Goal: Transaction & Acquisition: Purchase product/service

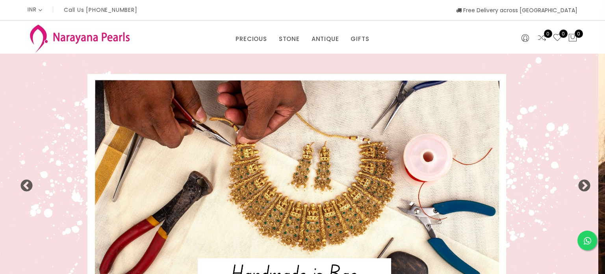
select select "INR"
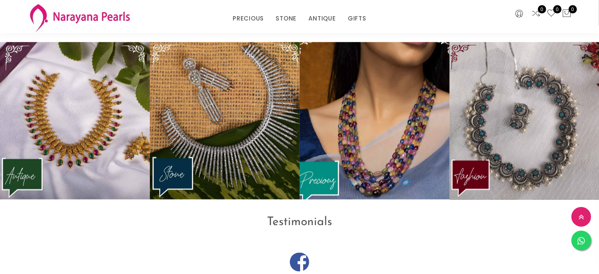
scroll to position [1024, 0]
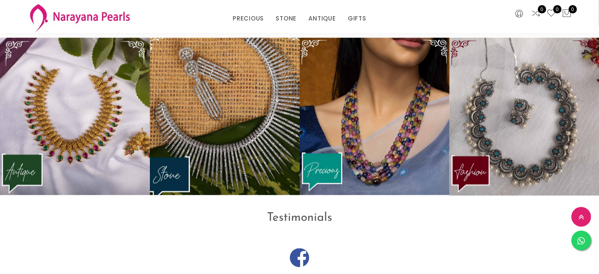
click at [244, 153] on img at bounding box center [224, 116] width 165 height 173
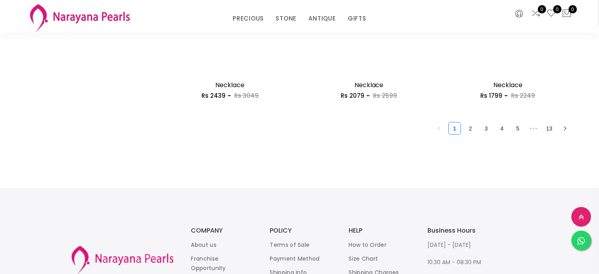
scroll to position [1182, 0]
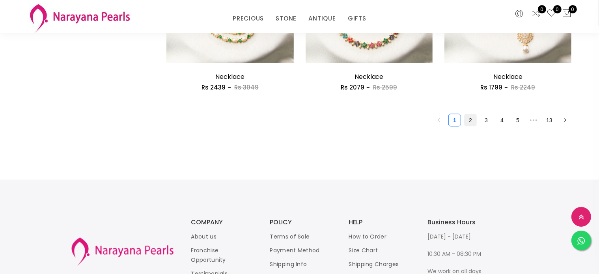
click at [471, 119] on link "2" at bounding box center [470, 120] width 12 height 12
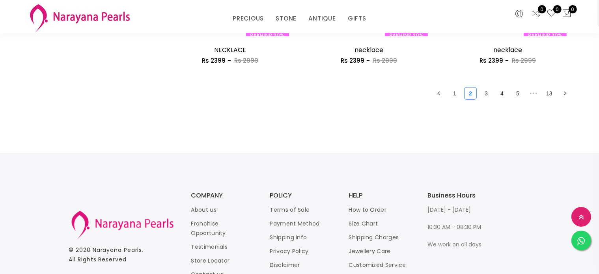
scroll to position [749, 0]
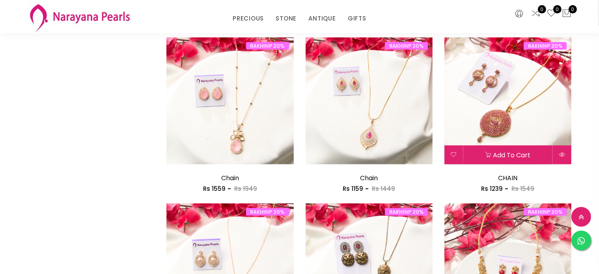
click at [515, 124] on img at bounding box center [507, 100] width 127 height 127
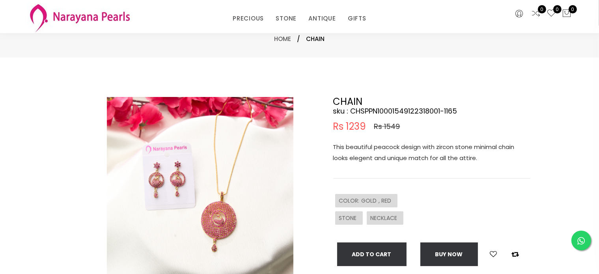
scroll to position [39, 0]
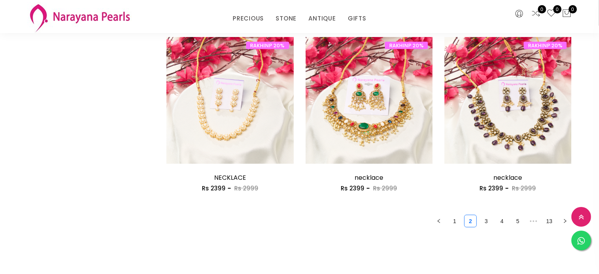
scroll to position [1084, 0]
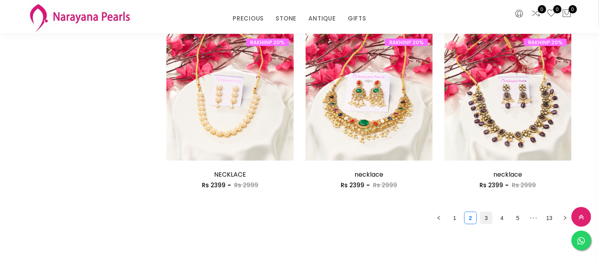
click at [487, 217] on link "3" at bounding box center [486, 218] width 12 height 12
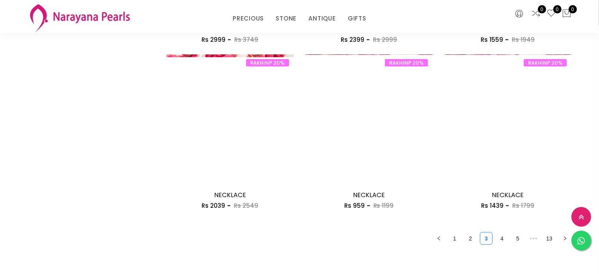
scroll to position [1143, 0]
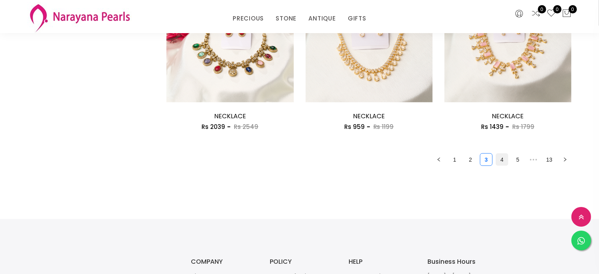
click at [500, 156] on link "4" at bounding box center [502, 160] width 12 height 12
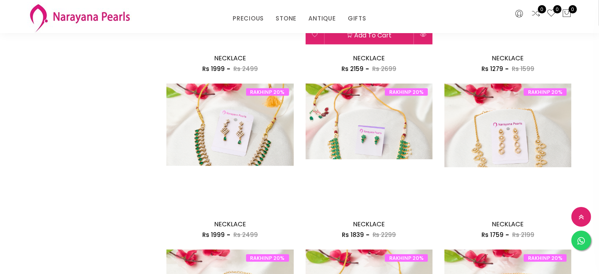
scroll to position [709, 0]
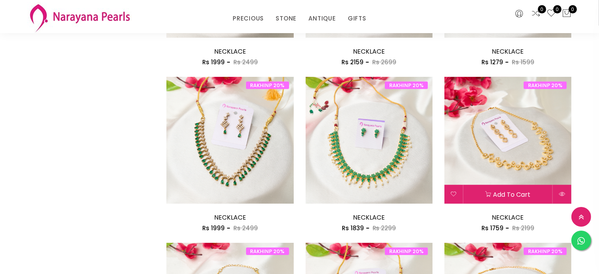
click at [497, 169] on img at bounding box center [507, 140] width 127 height 127
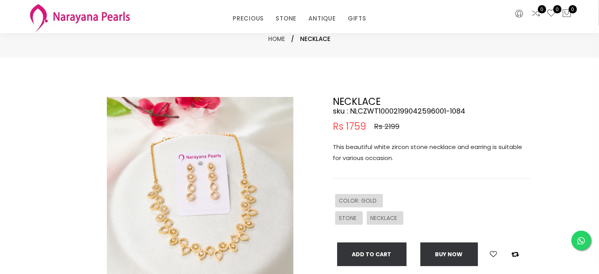
scroll to position [39, 0]
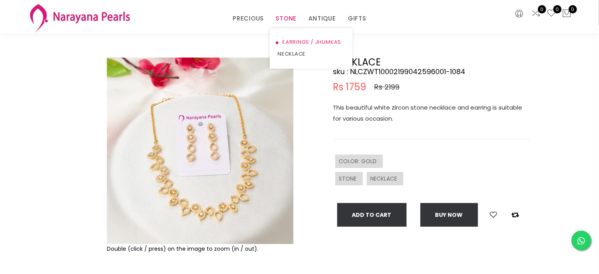
click at [288, 40] on link "EARRINGS / JHUMKAS" at bounding box center [310, 42] width 67 height 12
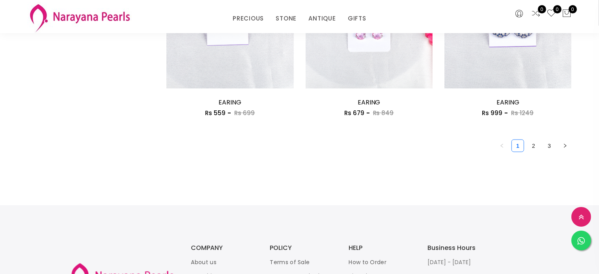
scroll to position [1143, 0]
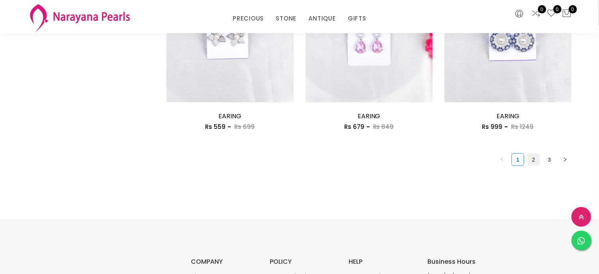
click at [530, 159] on link "2" at bounding box center [533, 160] width 12 height 12
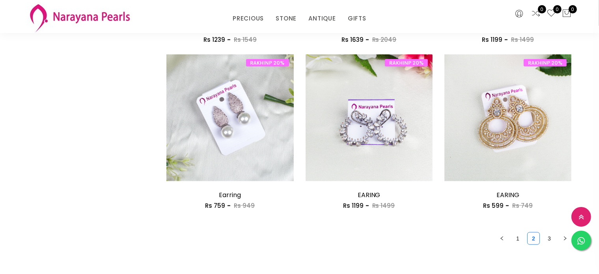
scroll to position [1222, 0]
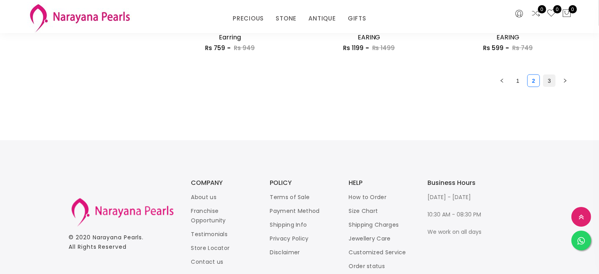
click at [548, 78] on link "3" at bounding box center [549, 81] width 12 height 12
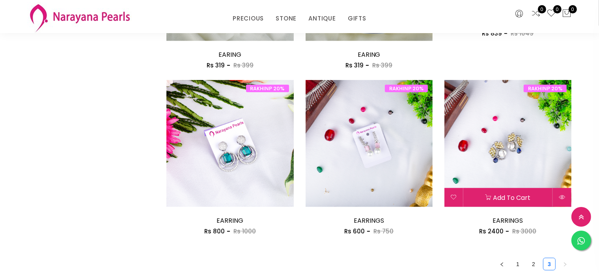
scroll to position [867, 0]
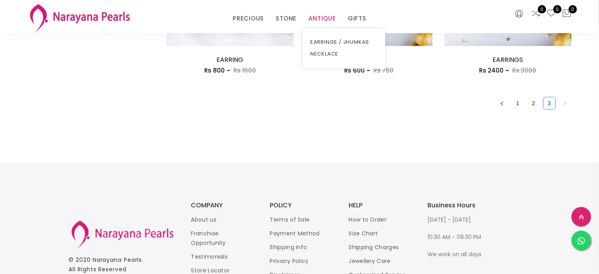
click at [324, 18] on link "ANTIQUE" at bounding box center [322, 19] width 28 height 12
click at [323, 40] on link "EARRINGS / JHUMKAS" at bounding box center [343, 42] width 67 height 12
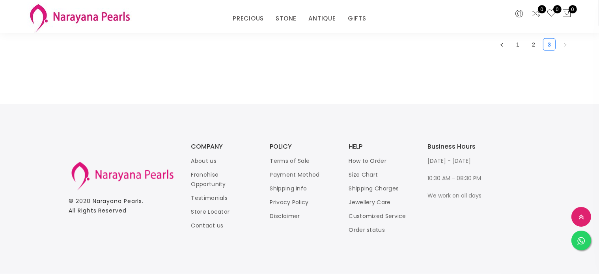
scroll to position [1143, 0]
